Goal: Navigation & Orientation: Find specific page/section

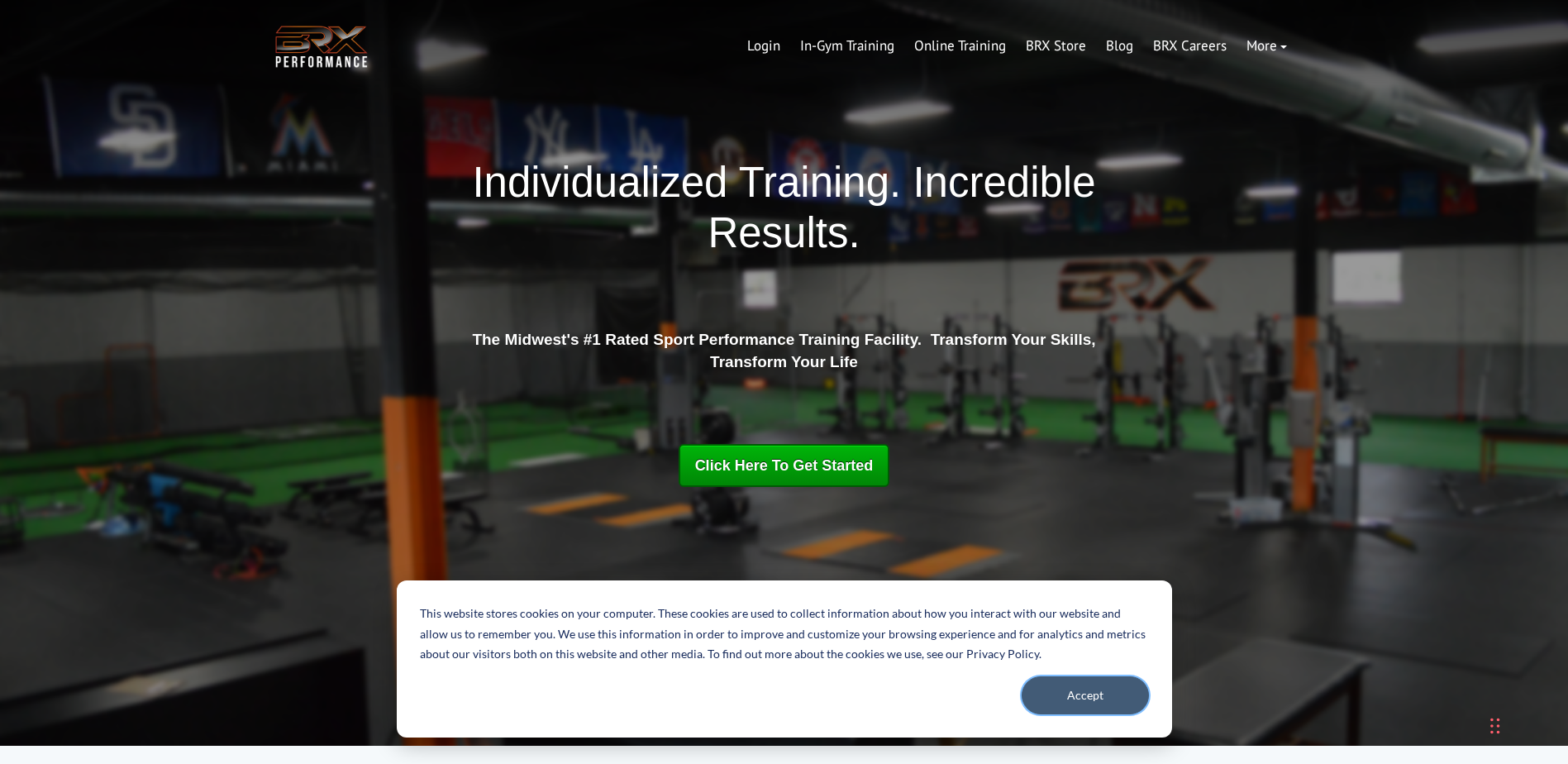
click at [1088, 694] on button "Accept" at bounding box center [1085, 695] width 127 height 38
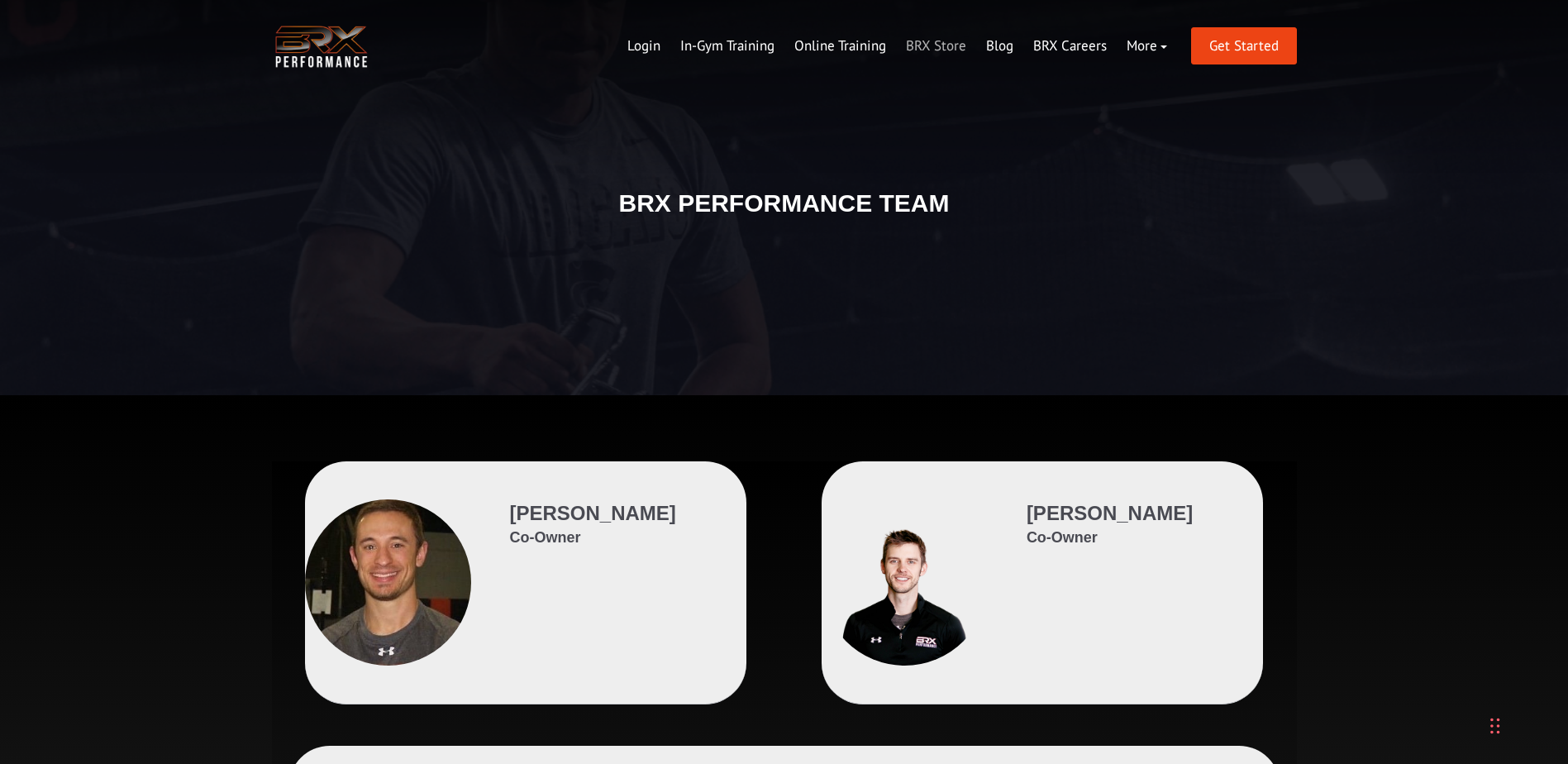
click at [947, 50] on link "BRX Store" at bounding box center [936, 46] width 80 height 40
